Goal: Transaction & Acquisition: Purchase product/service

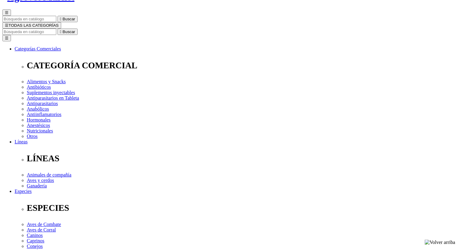
scroll to position [49, 0]
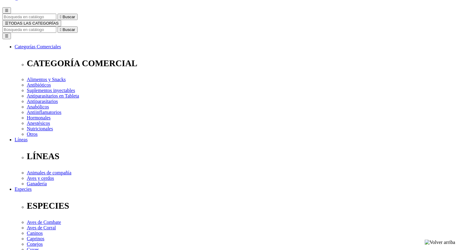
radio input "true"
select select "349"
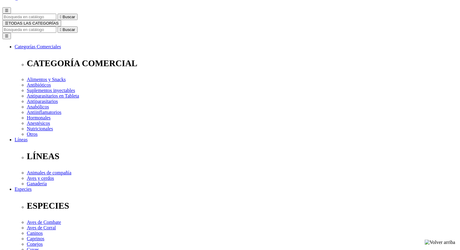
select select "349"
radio input "true"
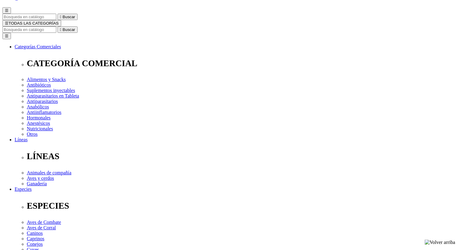
select select "348"
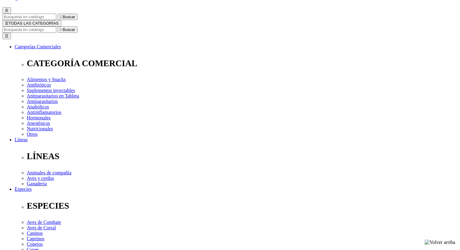
radio input "true"
